Goal: Information Seeking & Learning: Find specific fact

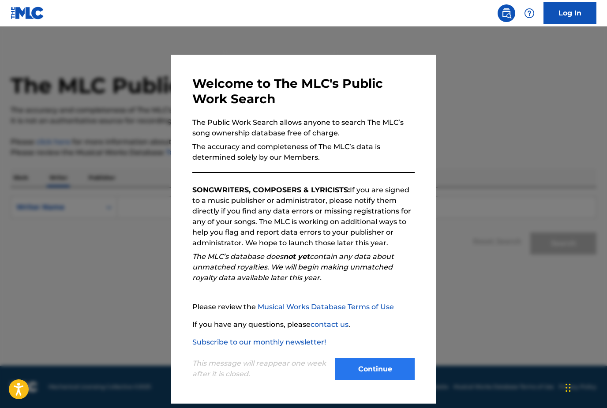
click at [393, 372] on button "Continue" at bounding box center [374, 369] width 79 height 22
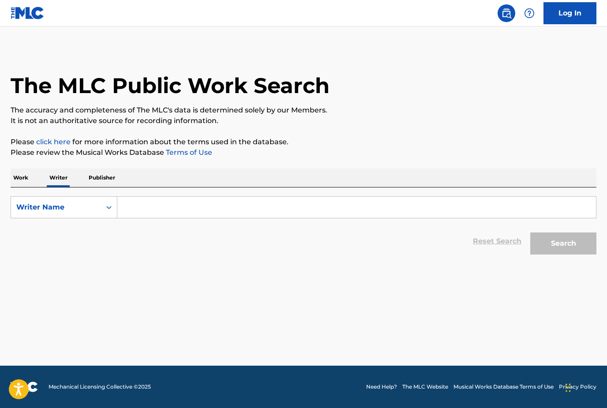
click at [245, 207] on input "Search Form" at bounding box center [356, 207] width 479 height 21
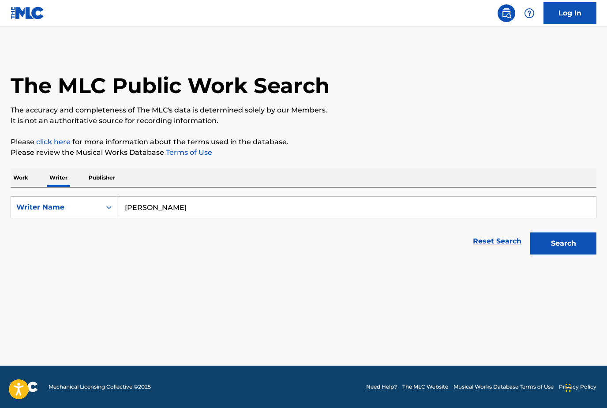
click at [563, 244] on button "Search" at bounding box center [563, 244] width 66 height 22
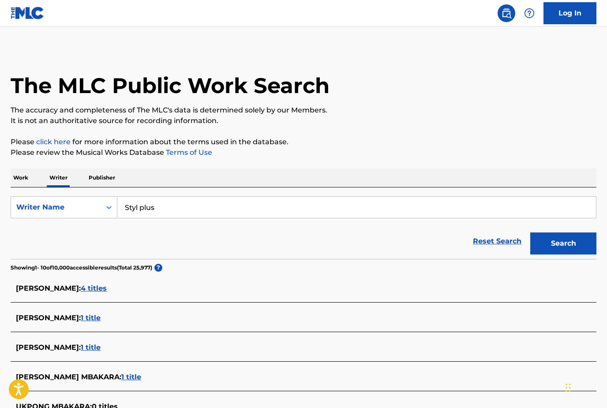
click at [563, 244] on button "Search" at bounding box center [563, 244] width 66 height 22
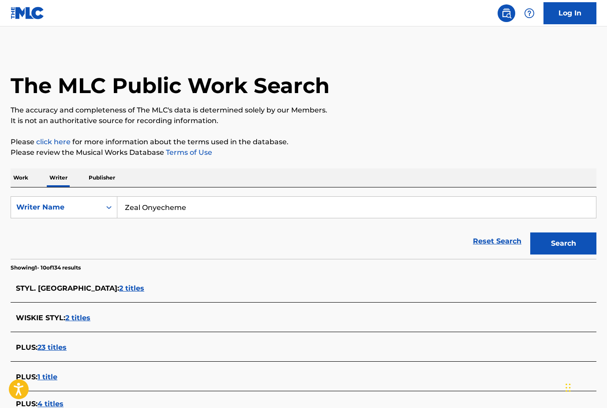
type input "Zeal Onyecheme"
click at [563, 244] on button "Search" at bounding box center [563, 244] width 66 height 22
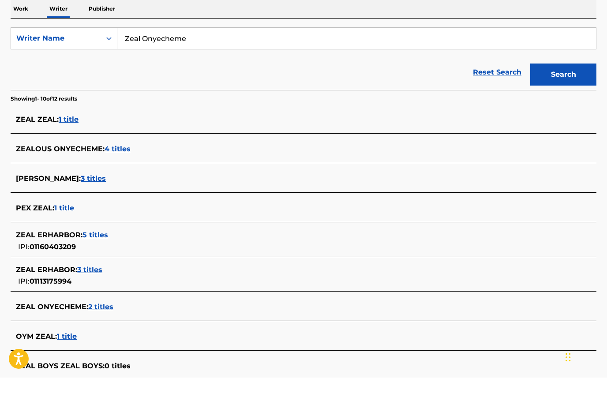
scroll to position [139, 0]
click at [117, 175] on span "4 titles" at bounding box center [118, 179] width 26 height 8
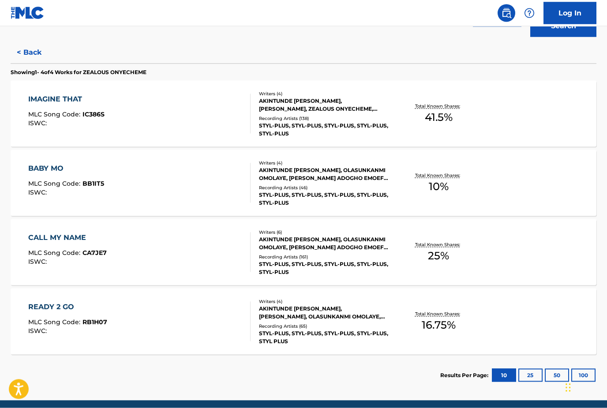
scroll to position [218, 0]
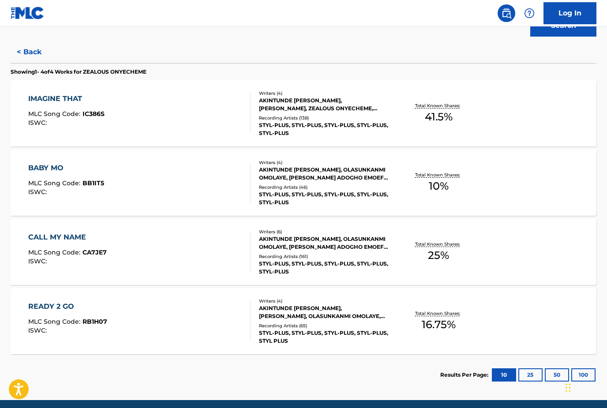
click at [322, 183] on div "Writers ( 4 ) AKINTUNDE BABATUNDE AKINSANMI, OLASUNKANMI OMOLAYE, SHIFIKOVIE AD…" at bounding box center [320, 182] width 139 height 47
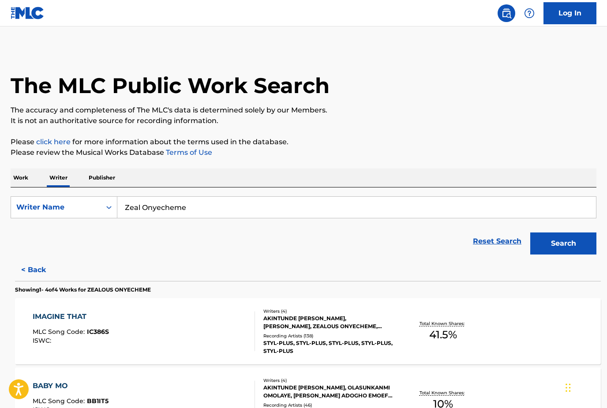
scroll to position [218, 0]
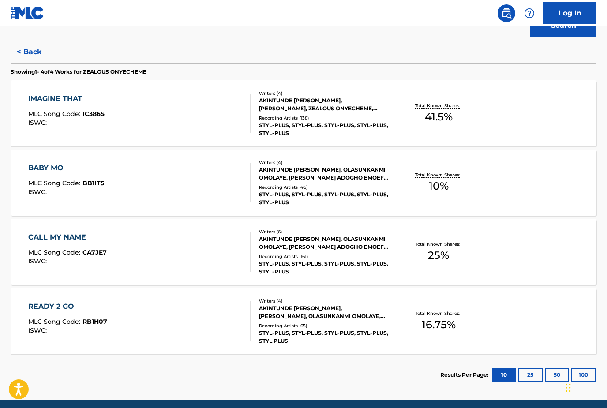
click at [341, 255] on div "Recording Artists ( 161 )" at bounding box center [324, 256] width 131 height 7
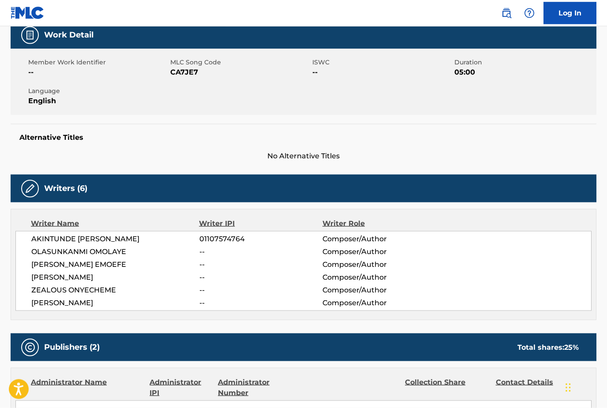
scroll to position [137, 0]
